Goal: Information Seeking & Learning: Learn about a topic

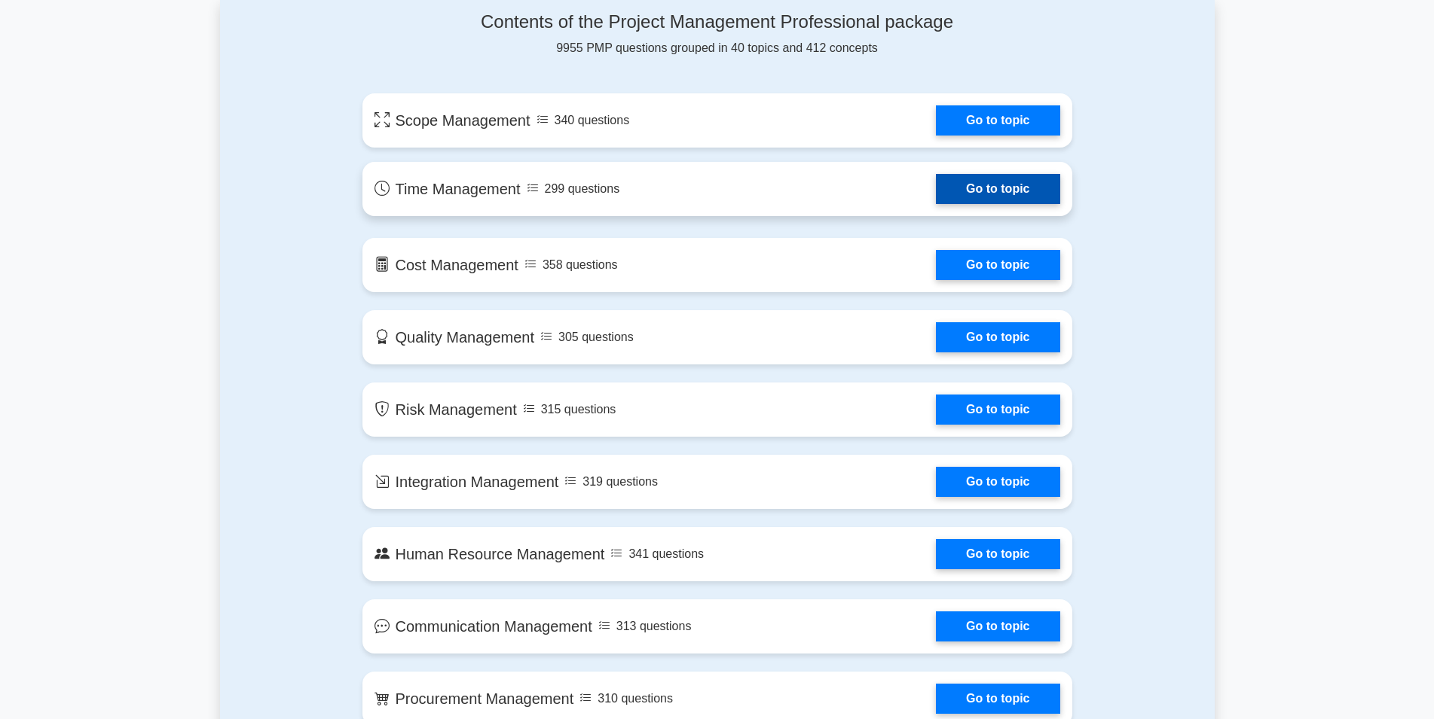
scroll to position [768, 0]
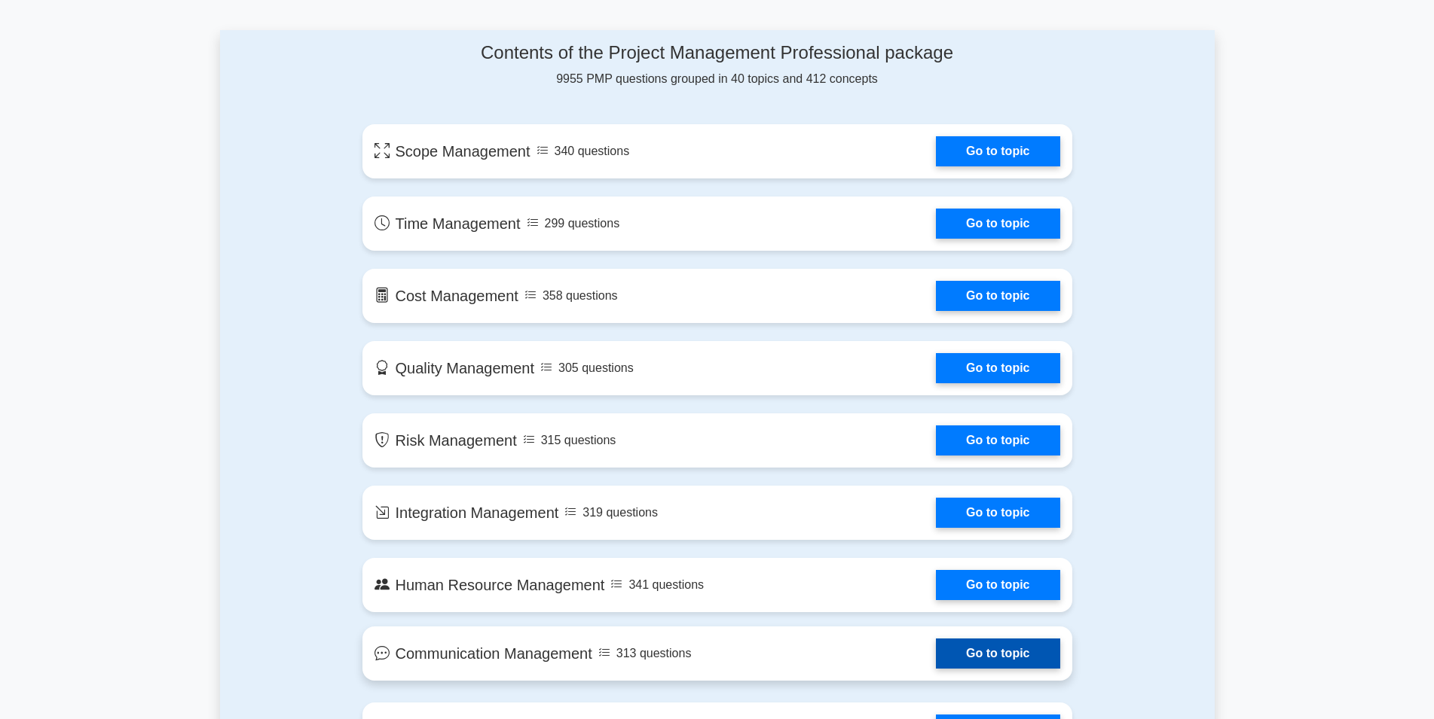
click at [936, 669] on link "Go to topic" at bounding box center [998, 654] width 124 height 30
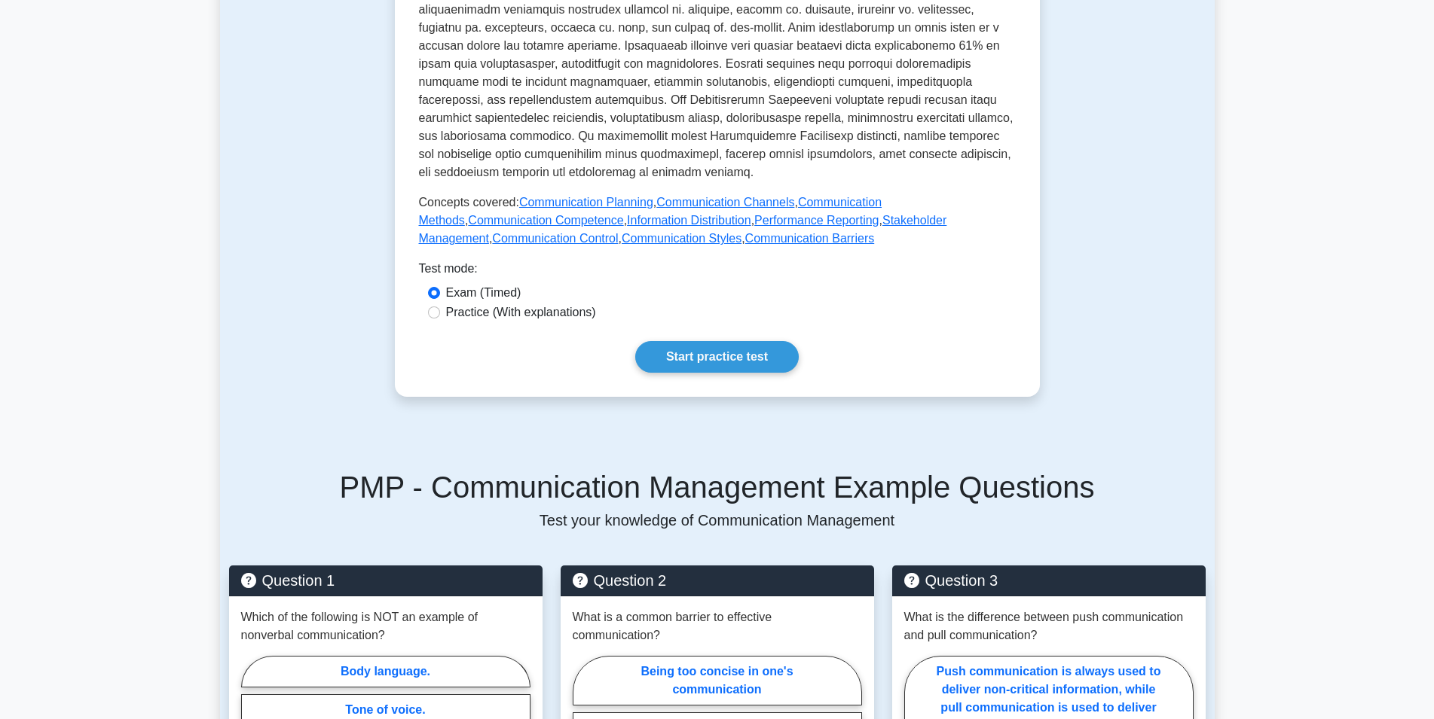
scroll to position [538, 0]
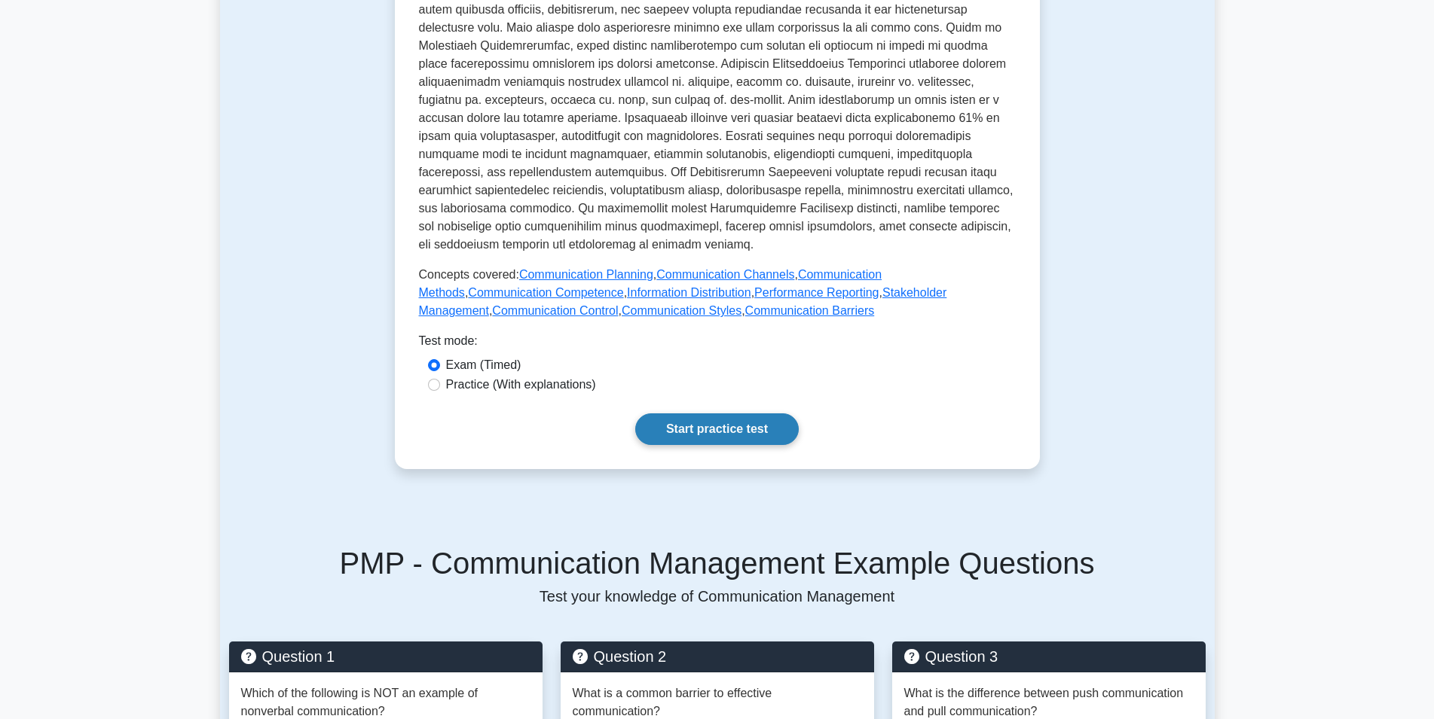
click at [709, 414] on link "Start practice test" at bounding box center [716, 430] width 163 height 32
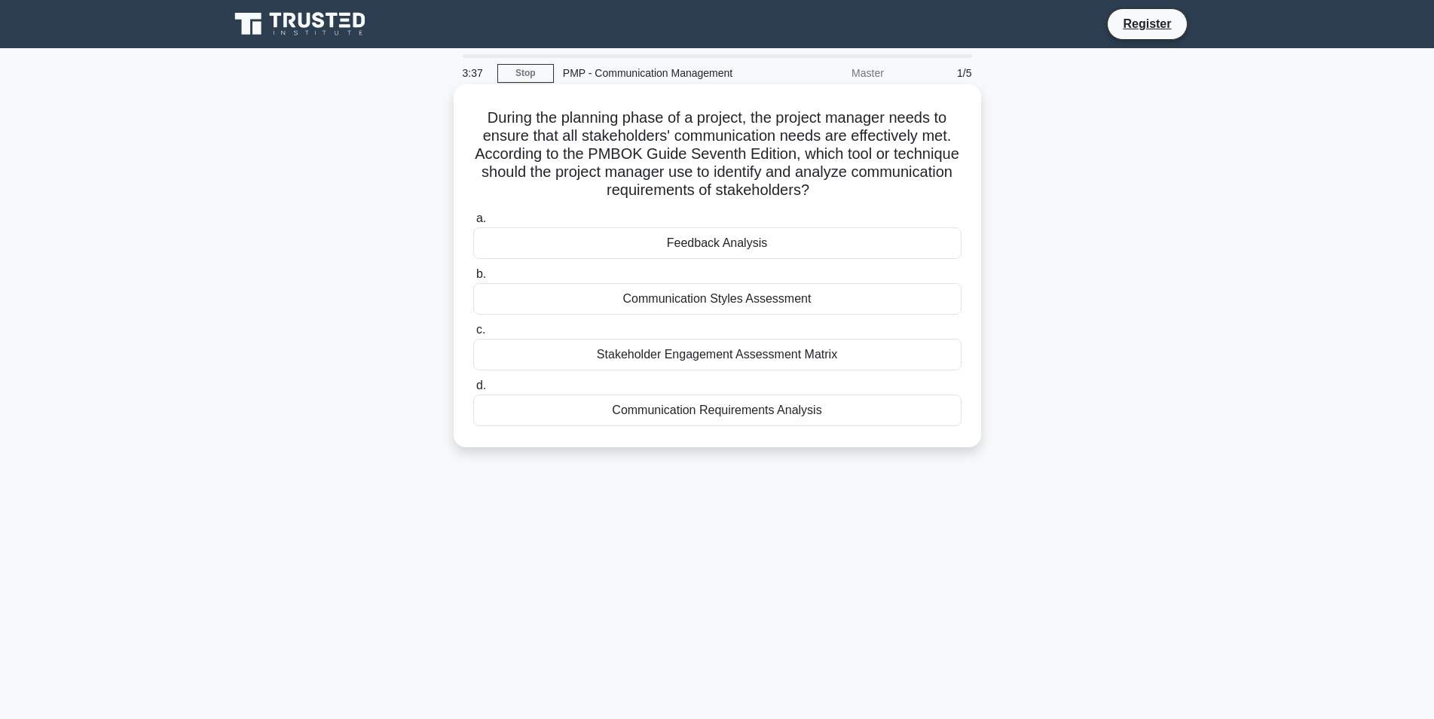
click at [689, 240] on div "Feedback Analysis" at bounding box center [717, 244] width 488 height 32
click at [473, 224] on input "a. Feedback Analysis" at bounding box center [473, 219] width 0 height 10
